Goal: Task Accomplishment & Management: Complete application form

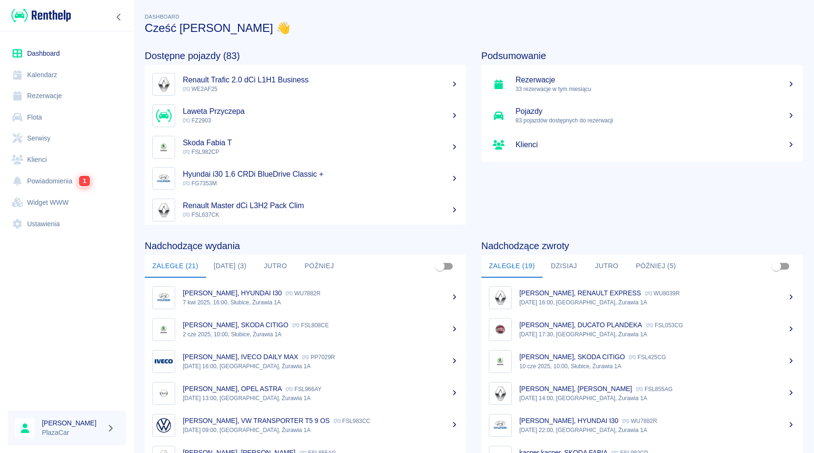
click at [44, 99] on link "Rezerwacje" at bounding box center [67, 95] width 118 height 21
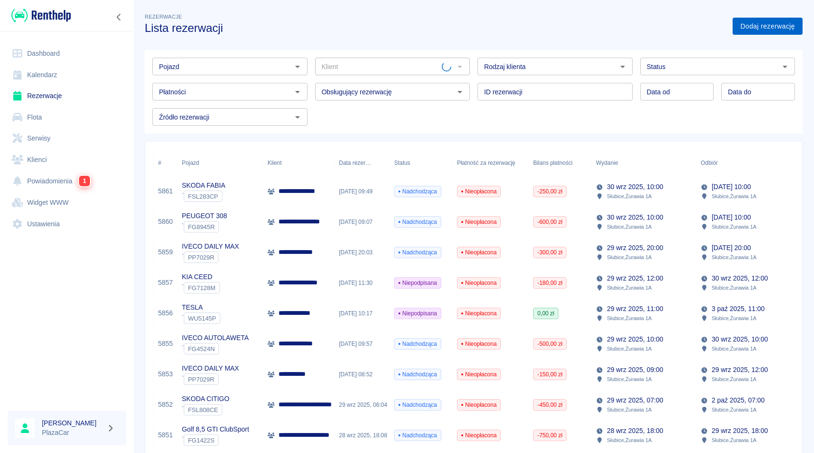
click at [764, 26] on link "Dodaj rezerwację" at bounding box center [767, 27] width 70 height 18
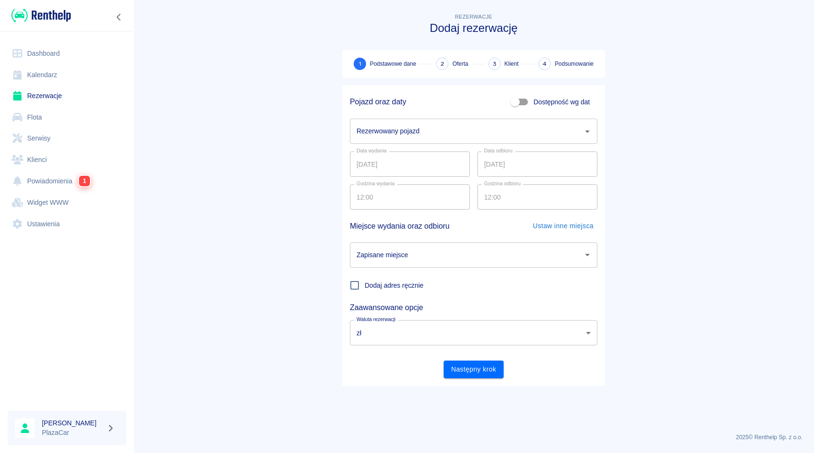
click at [384, 136] on input "Rezerwowany pojazd" at bounding box center [466, 131] width 225 height 17
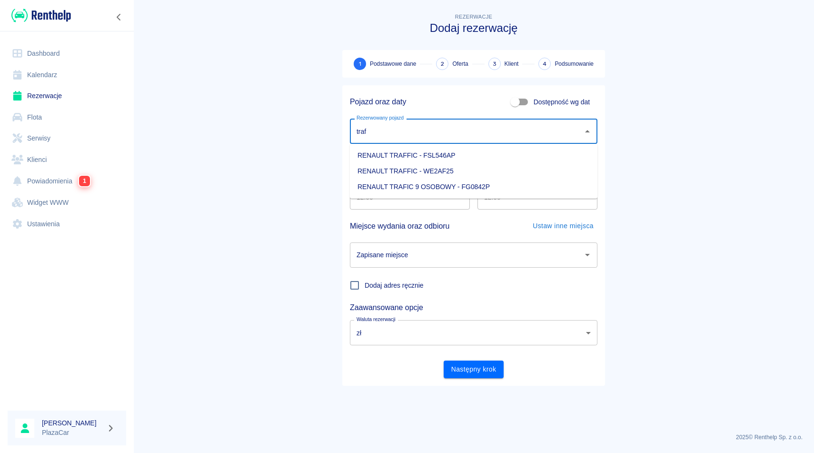
click at [506, 184] on li "RENAULT TRAFIC 9 OSOBOWY - FG0842P" at bounding box center [473, 187] width 247 height 16
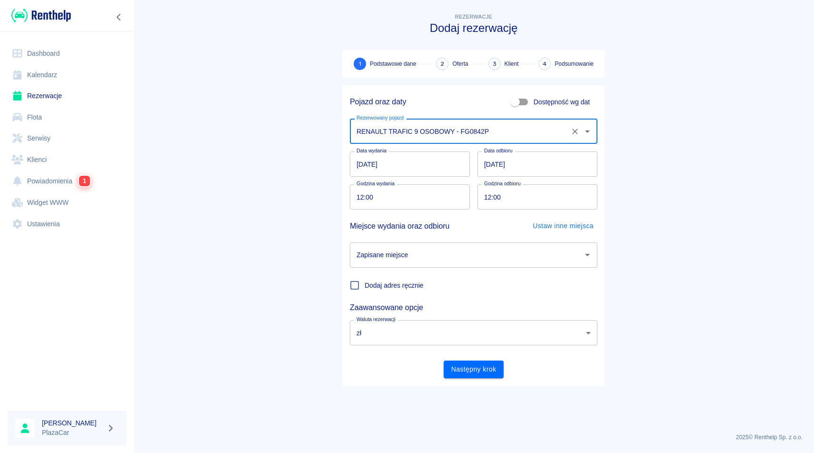
type input "RENAULT TRAFIC 9 OSOBOWY - FG0842P"
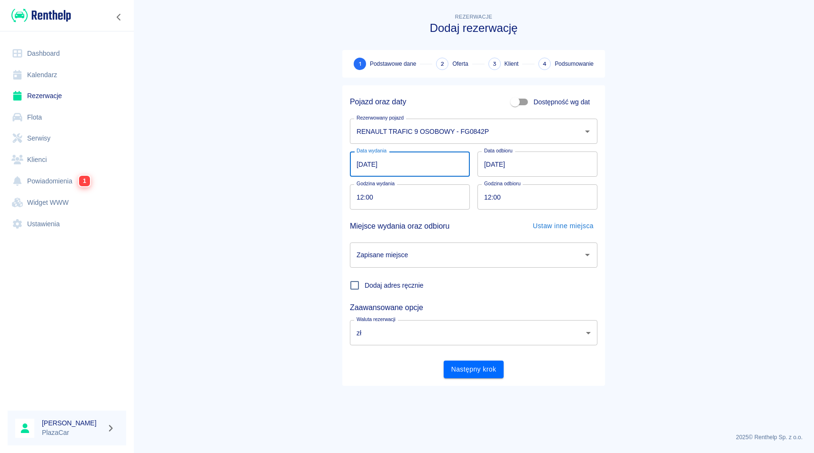
click at [421, 169] on input "[DATE]" at bounding box center [410, 163] width 120 height 25
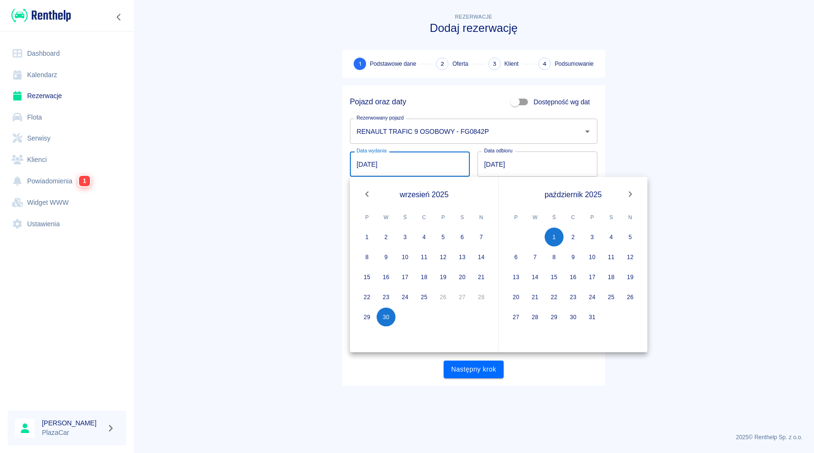
click at [632, 194] on icon "Next month" at bounding box center [630, 194] width 3 height 6
click at [590, 296] on button "21" at bounding box center [591, 296] width 19 height 19
type input "[DATE]"
type input "DD.MM.YYYY"
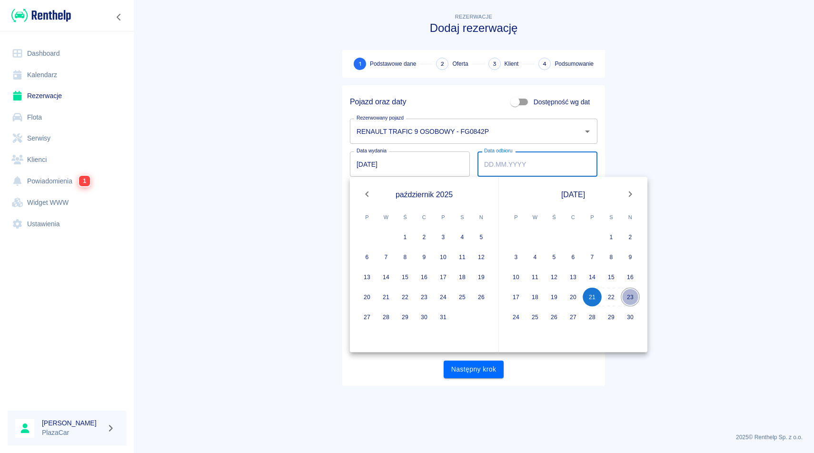
click at [630, 298] on button "23" at bounding box center [630, 296] width 19 height 19
type input "[DATE]"
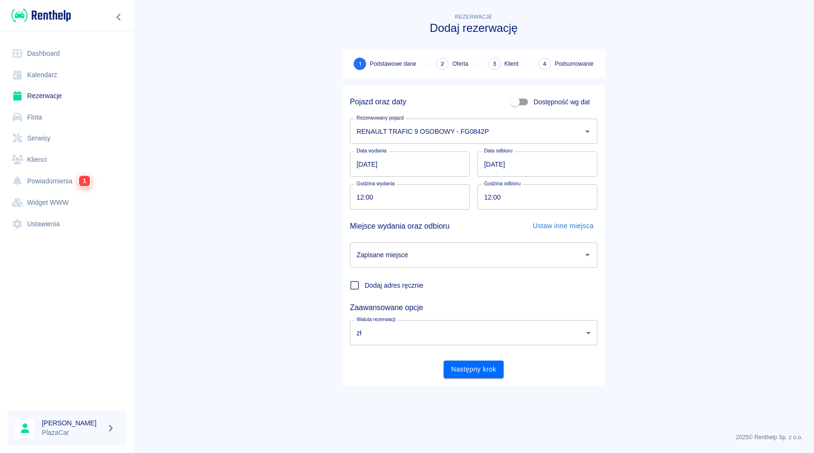
click at [513, 256] on input "Zapisane miejsce" at bounding box center [466, 255] width 225 height 17
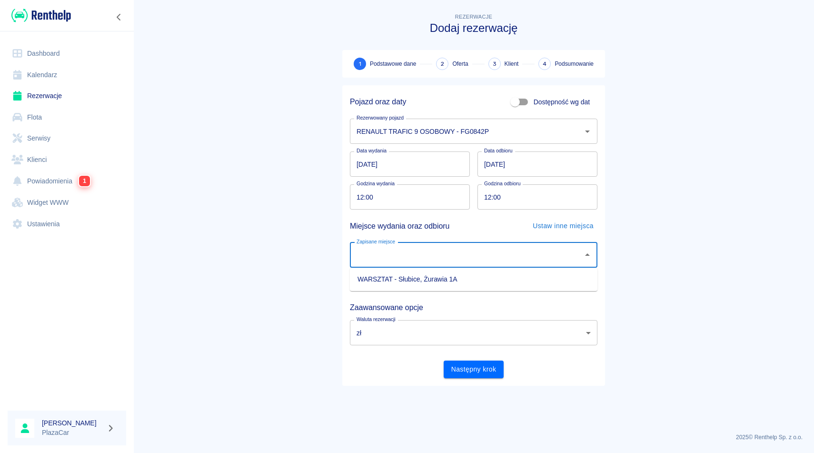
click at [502, 279] on li "WARSZTAT - Słubice, Żurawia 1A" at bounding box center [473, 279] width 247 height 16
type input "WARSZTAT - Słubice, Żurawia 1A"
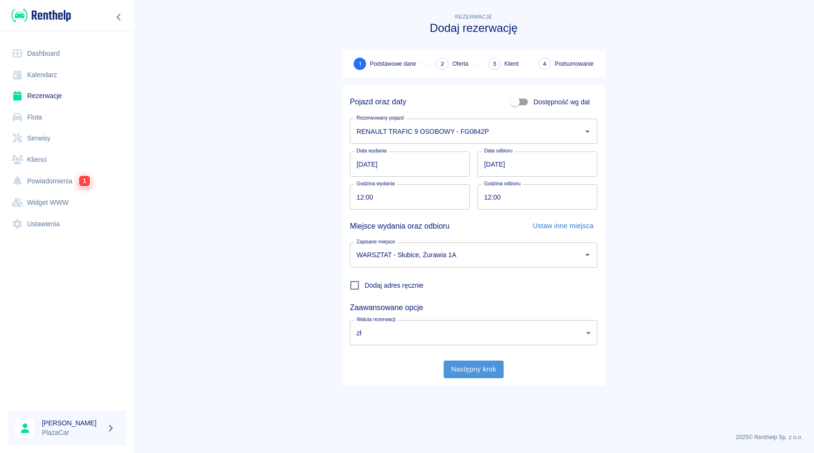
click at [475, 367] on button "Następny krok" at bounding box center [474, 369] width 60 height 18
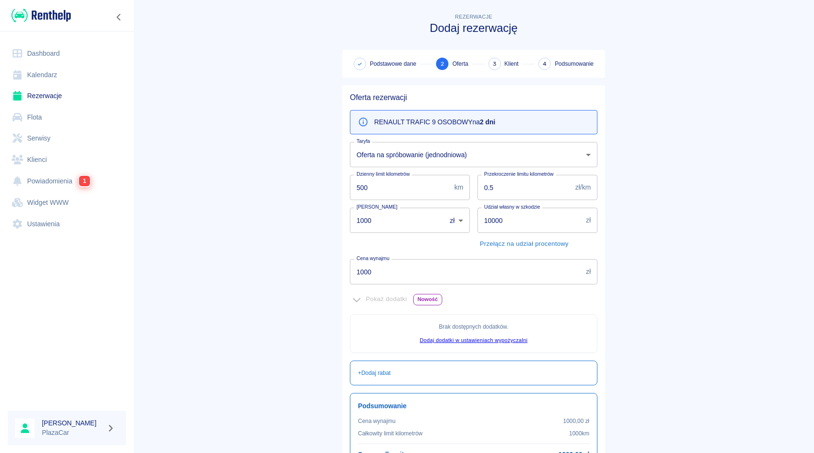
click at [365, 218] on input "1000" at bounding box center [394, 219] width 89 height 25
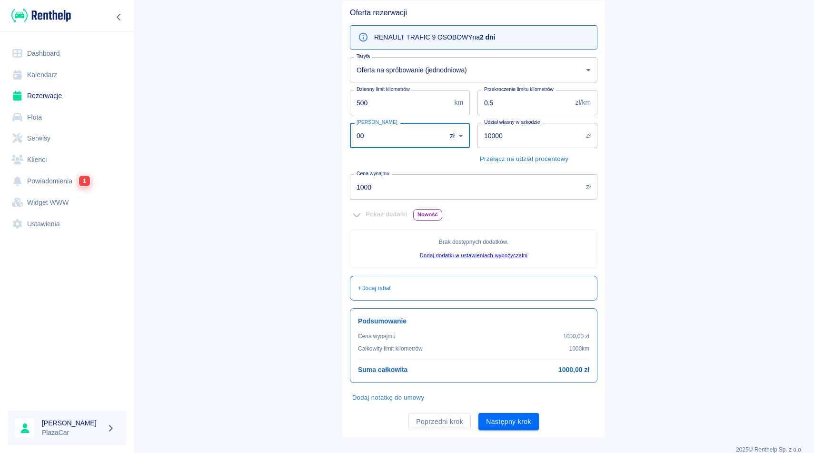
scroll to position [97, 0]
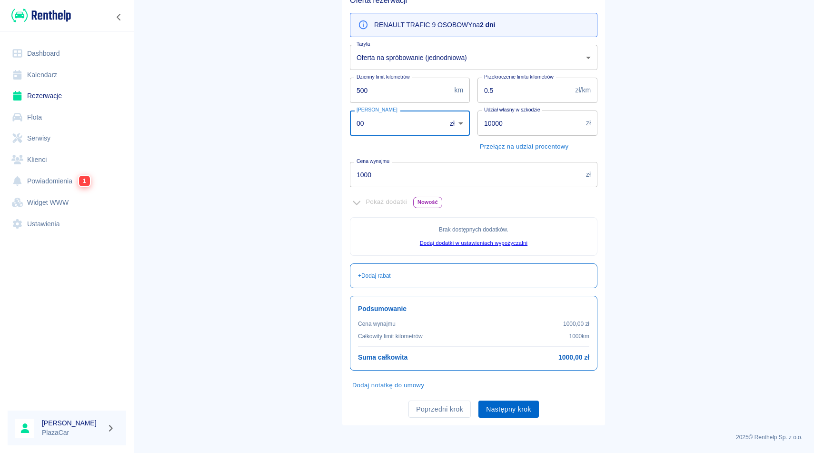
type input "00"
click at [509, 409] on button "Następny krok" at bounding box center [508, 409] width 60 height 18
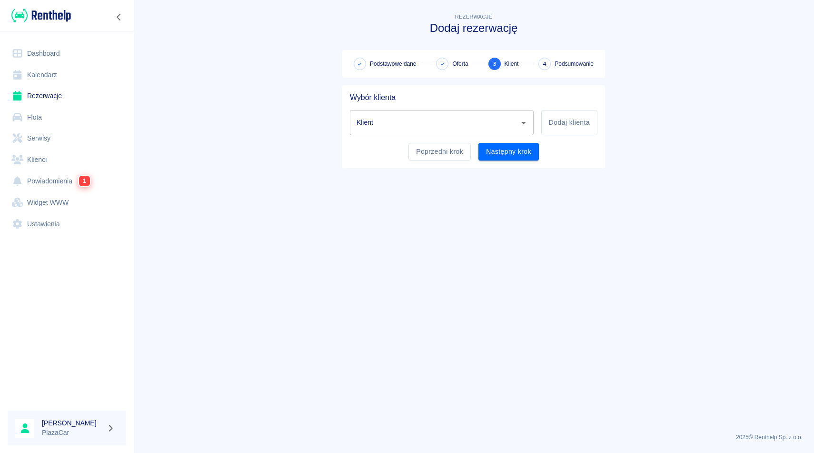
click at [373, 124] on input "Klient" at bounding box center [434, 122] width 161 height 17
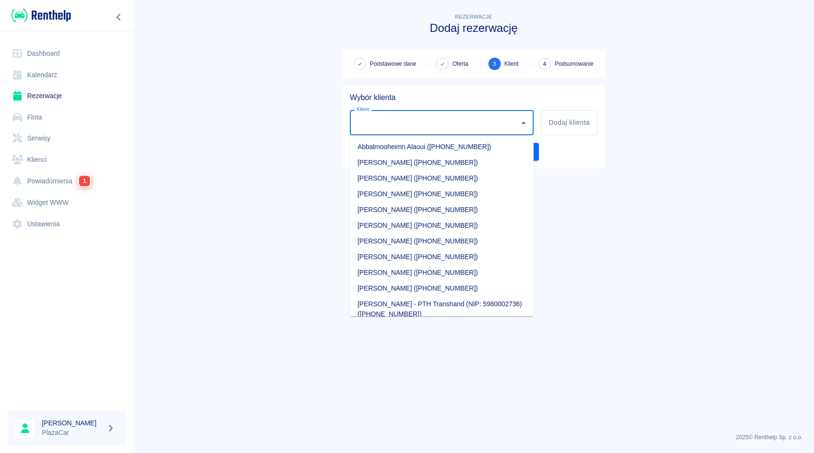
type input "l"
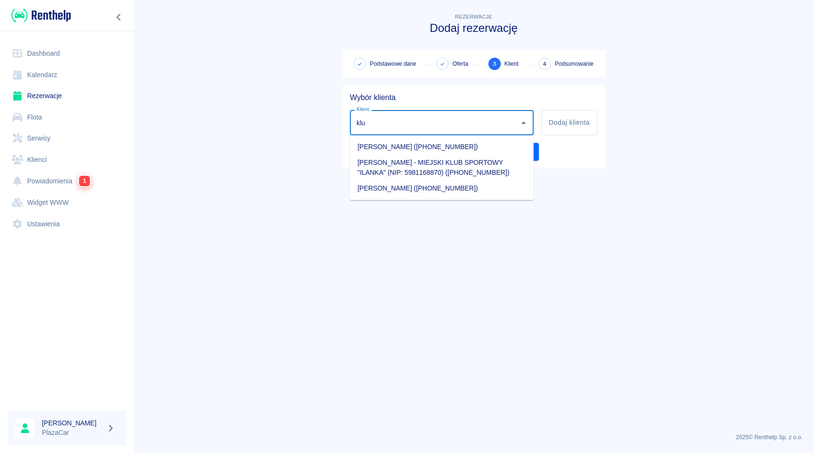
click at [490, 174] on li "[PERSON_NAME] - MIEJSKI KLUB SPORTOWY "ILANKA" (NIP: 5981168870) ([PHONE_NUMBER…" at bounding box center [442, 168] width 184 height 26
type input "[PERSON_NAME] - MIEJSKI KLUB SPORTOWY "ILANKA" (NIP: 5981168870) ([PHONE_NUMBER…"
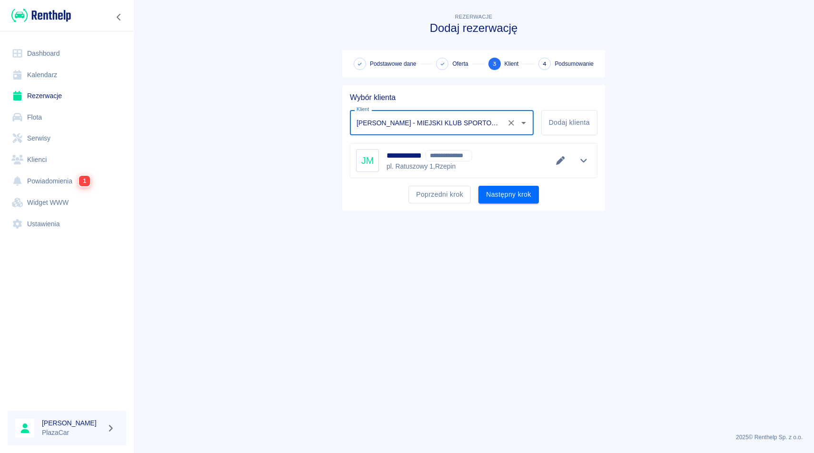
click at [511, 123] on icon "Wyczyść" at bounding box center [511, 123] width 10 height 10
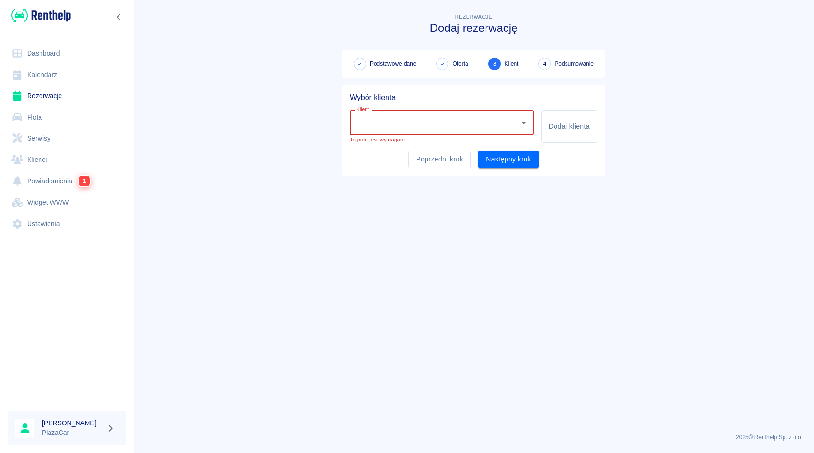
click at [409, 121] on input "Klient" at bounding box center [434, 122] width 161 height 17
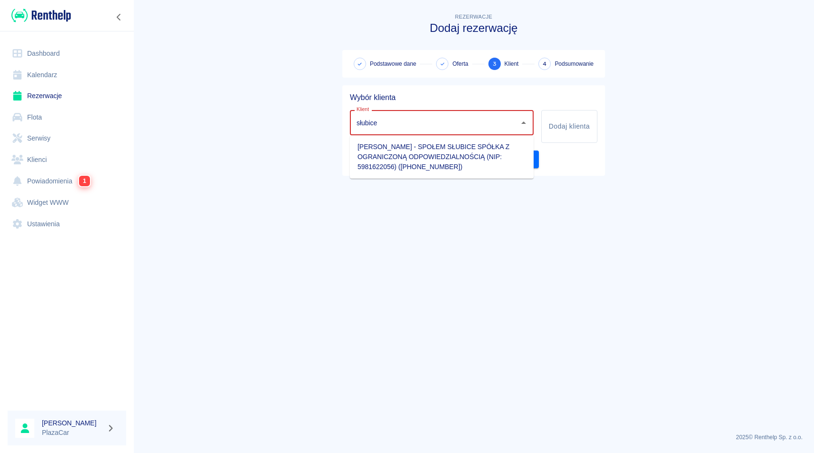
type input "słubice"
click at [637, 132] on main "Rezerwacje Dodaj rezerwację Podstawowe dane Oferta 3 Klient 4 Podsumowanie Wybó…" at bounding box center [473, 218] width 681 height 414
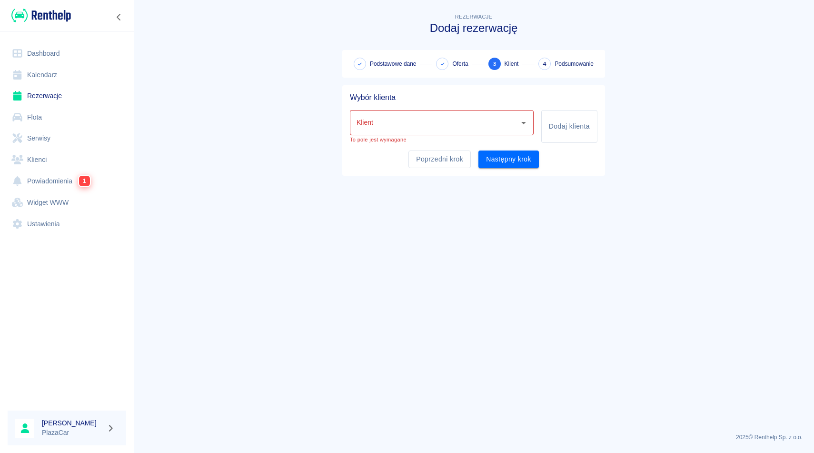
click at [247, 162] on main "Rezerwacje Dodaj rezerwację Podstawowe dane Oferta 3 Klient 4 Podsumowanie Wybó…" at bounding box center [473, 218] width 681 height 414
click at [397, 25] on h3 "Dodaj rezerwację" at bounding box center [473, 27] width 263 height 13
click at [654, 94] on main "Rezerwacje Dodaj rezerwację Podstawowe dane Oferta 3 Klient 4 Podsumowanie Wybó…" at bounding box center [473, 218] width 681 height 414
